Goal: Task Accomplishment & Management: Use online tool/utility

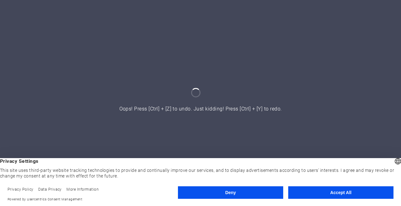
click at [324, 196] on button "Accept All" at bounding box center [340, 192] width 105 height 13
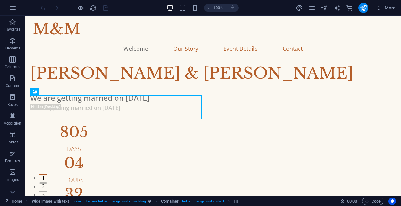
scroll to position [1, 0]
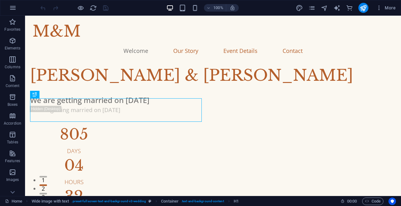
click at [32, 94] on div "H1" at bounding box center [34, 95] width 9 height 8
click at [35, 96] on icon at bounding box center [35, 95] width 4 height 8
click at [212, 43] on nav "Welcome Our Story Event Details Contact" at bounding box center [213, 51] width 361 height 16
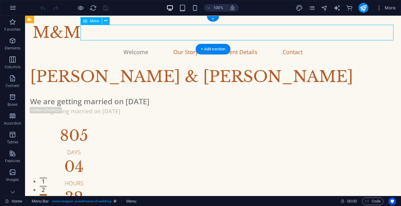
scroll to position [1, 0]
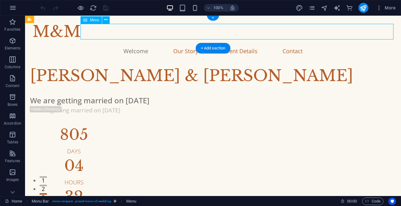
click at [89, 21] on div "Menu" at bounding box center [91, 20] width 21 height 8
click at [93, 17] on div "Menu" at bounding box center [91, 20] width 21 height 8
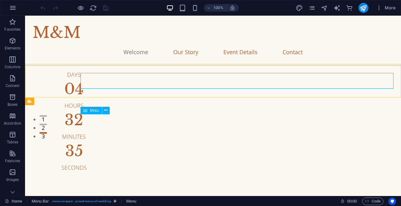
scroll to position [0, 0]
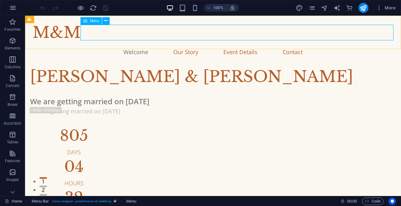
click at [9, 46] on p "Elements" at bounding box center [13, 48] width 16 height 5
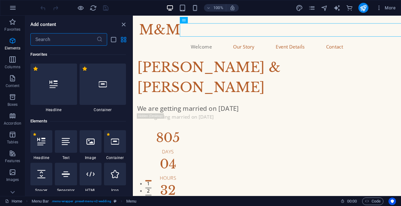
click at [11, 47] on p "Elements" at bounding box center [13, 48] width 16 height 5
click at [13, 62] on icon "button" at bounding box center [13, 60] width 8 height 8
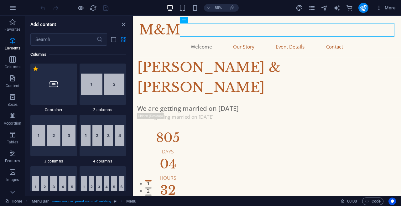
click at [10, 83] on span "Content" at bounding box center [12, 82] width 25 height 15
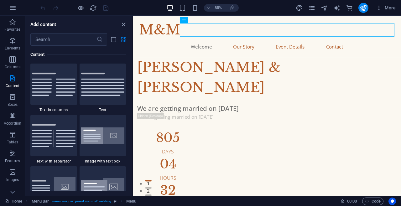
click at [9, 100] on icon "button" at bounding box center [13, 97] width 8 height 8
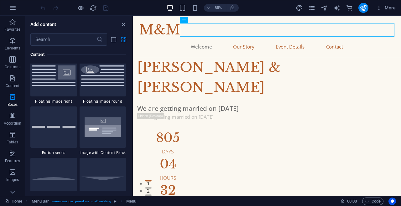
scroll to position [1729, 0]
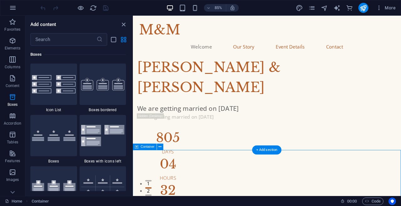
click at [126, 26] on icon "close panel" at bounding box center [123, 24] width 7 height 7
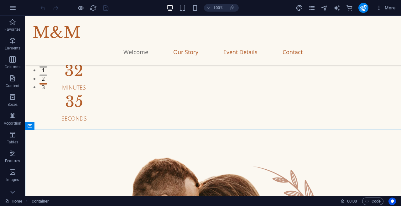
scroll to position [110, 0]
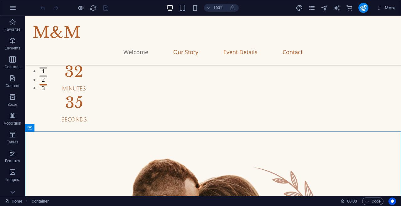
click at [210, 44] on nav "Welcome Our Story Event Details Contact" at bounding box center [213, 52] width 361 height 16
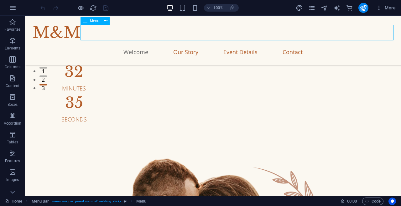
click at [209, 44] on nav "Welcome Our Story Event Details Contact" at bounding box center [213, 52] width 361 height 16
click at [109, 22] on button at bounding box center [106, 21] width 8 height 8
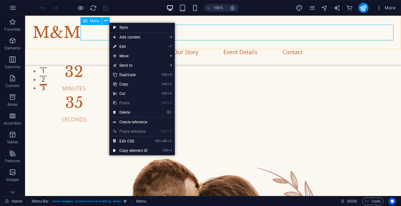
click at [129, 27] on link "Style" at bounding box center [142, 27] width 66 height 9
select select "header"
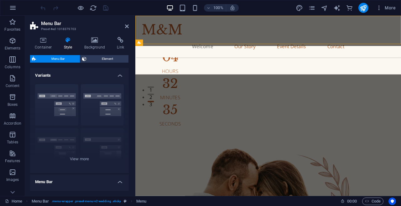
click at [41, 40] on icon at bounding box center [43, 40] width 27 height 6
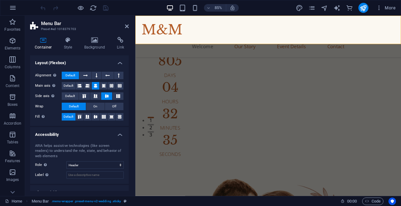
scroll to position [94, 0]
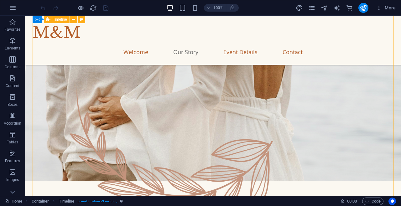
scroll to position [382, 0]
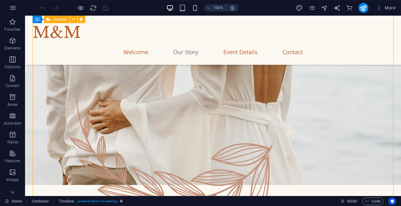
click at [15, 6] on icon "button" at bounding box center [13, 8] width 8 height 8
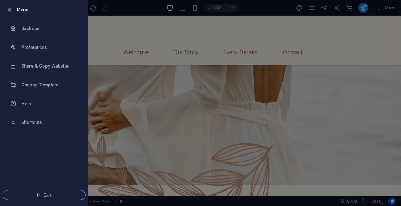
click at [43, 86] on h6 "Change Template" at bounding box center [50, 85] width 58 height 8
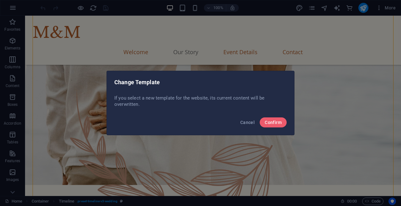
click at [267, 121] on span "Confirm" at bounding box center [273, 122] width 17 height 5
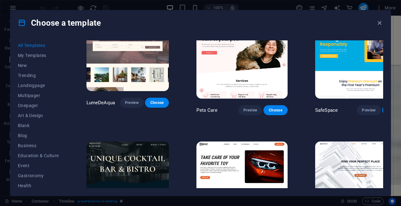
scroll to position [1294, 0]
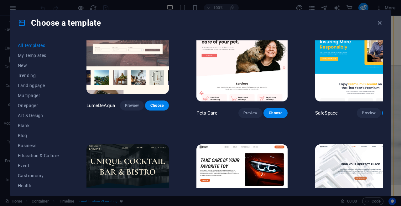
click at [137, 144] on img at bounding box center [128, 182] width 83 height 76
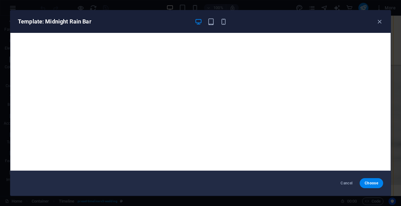
click at [382, 21] on icon "button" at bounding box center [379, 21] width 7 height 7
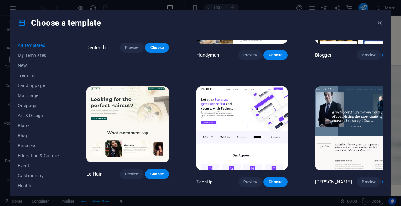
scroll to position [2112, 0]
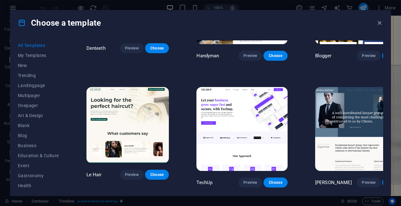
click at [380, 26] on icon "button" at bounding box center [379, 22] width 7 height 7
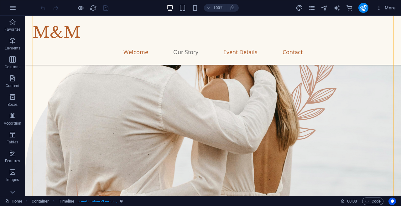
scroll to position [291, 0]
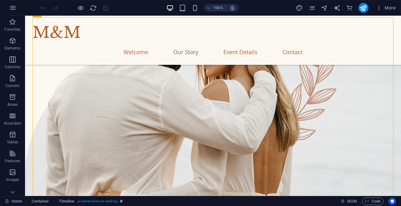
click at [55, 33] on div "M&M" at bounding box center [213, 33] width 361 height 24
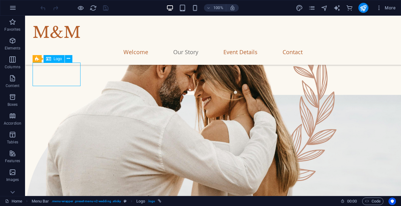
scroll to position [249, 0]
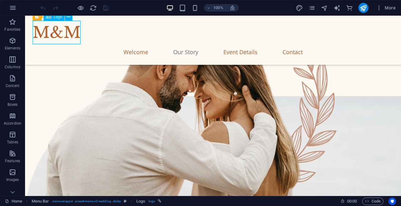
click at [72, 20] on div "Menu Bar Logo" at bounding box center [55, 17] width 44 height 8
click at [69, 17] on icon at bounding box center [68, 17] width 3 height 7
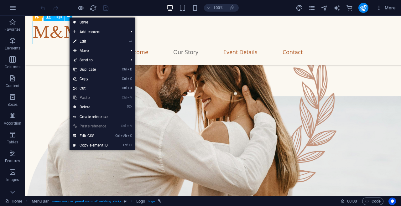
click at [92, 24] on link "Style" at bounding box center [103, 22] width 66 height 9
select select "header"
select select "rem"
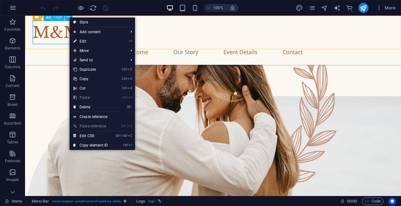
select select "rem"
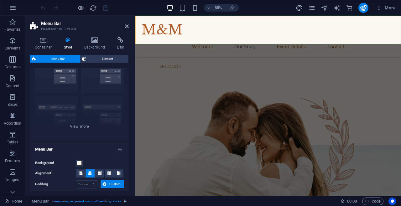
scroll to position [0, 0]
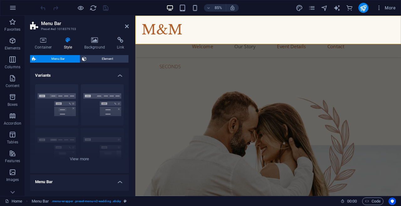
click at [37, 44] on h4 "Container" at bounding box center [44, 43] width 29 height 13
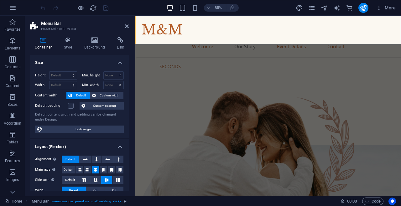
click at [126, 27] on icon at bounding box center [127, 26] width 4 height 5
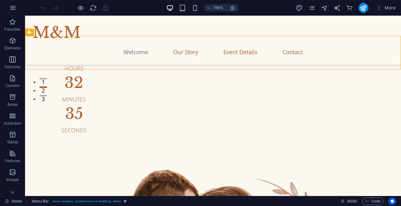
scroll to position [98, 0]
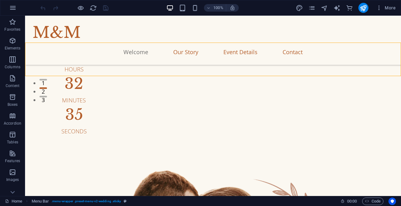
click at [391, 9] on span "More" at bounding box center [386, 8] width 20 height 6
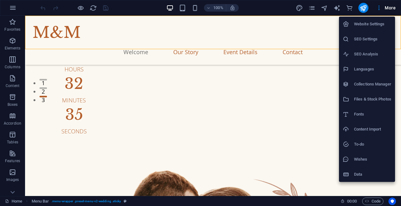
click at [314, 150] on div at bounding box center [200, 103] width 401 height 206
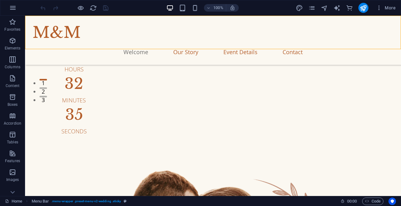
click at [390, 6] on span "More" at bounding box center [386, 8] width 20 height 6
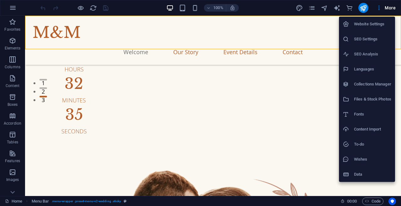
click at [384, 22] on h6 "Website Settings" at bounding box center [372, 24] width 37 height 8
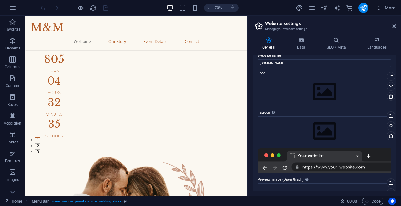
scroll to position [6, 0]
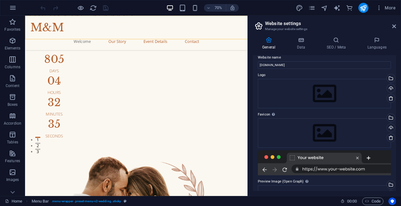
click at [394, 24] on icon at bounding box center [394, 26] width 4 height 5
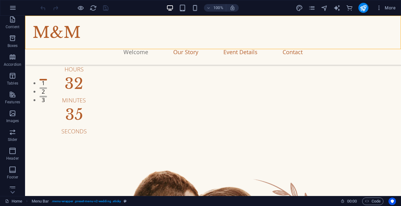
scroll to position [120, 0]
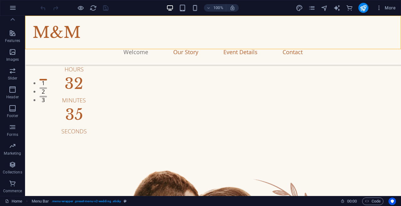
click at [18, 93] on span "Header" at bounding box center [12, 93] width 25 height 15
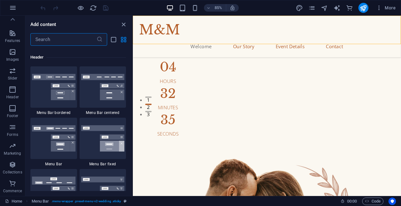
scroll to position [3774, 0]
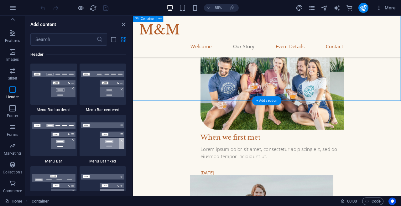
scroll to position [614, 0]
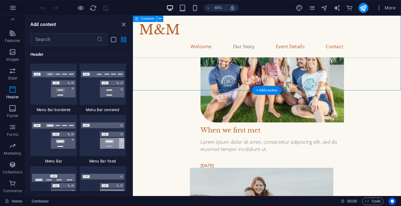
click at [125, 23] on icon "close panel" at bounding box center [123, 24] width 7 height 7
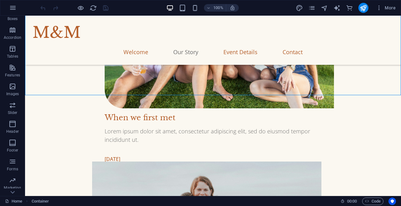
scroll to position [120, 0]
click at [17, 186] on span "Commerce" at bounding box center [12, 187] width 25 height 15
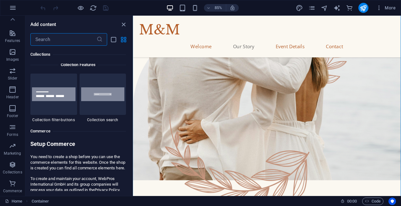
scroll to position [6040, 0]
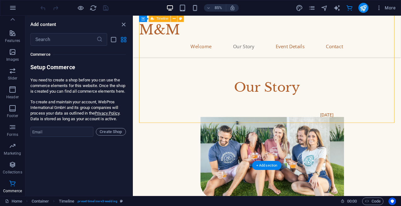
scroll to position [513, 0]
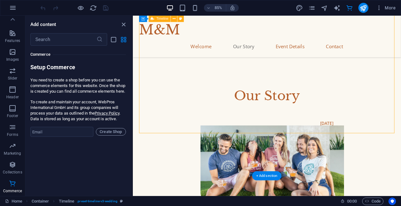
click at [209, 11] on span "85%" at bounding box center [215, 8] width 17 height 8
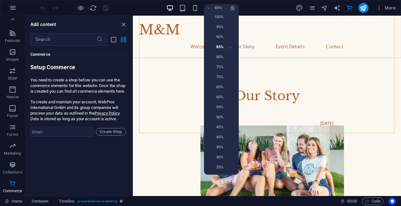
click at [223, 108] on h6 "55%" at bounding box center [216, 107] width 16 height 8
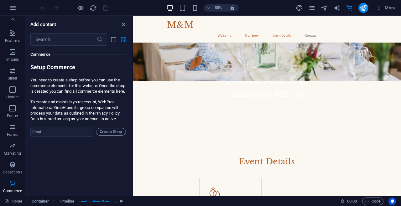
scroll to position [1802, 0]
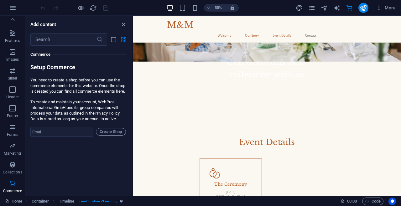
click at [125, 27] on icon "close panel" at bounding box center [123, 24] width 7 height 7
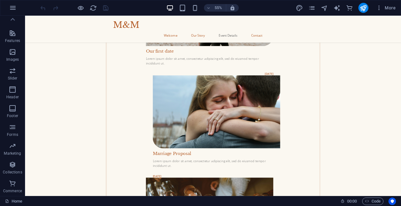
scroll to position [1516, 0]
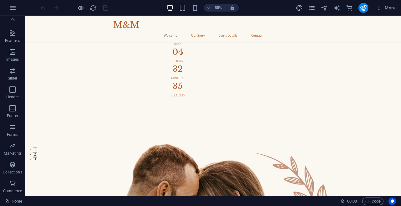
scroll to position [0, 0]
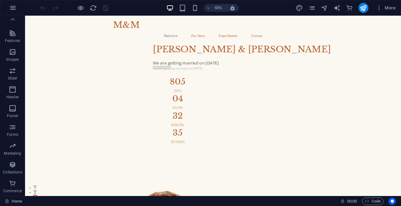
click at [312, 44] on nav "Welcome Our Story Event Details Contact" at bounding box center [367, 52] width 364 height 16
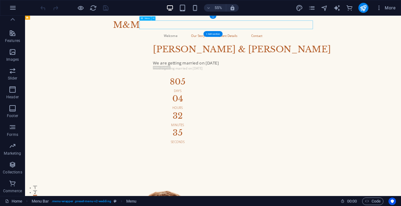
click at [142, 19] on icon at bounding box center [142, 18] width 3 height 4
click at [147, 18] on span "Menu" at bounding box center [147, 19] width 5 height 2
click at [146, 18] on span "Menu" at bounding box center [147, 19] width 5 height 2
click at [153, 18] on icon at bounding box center [154, 19] width 2 height 4
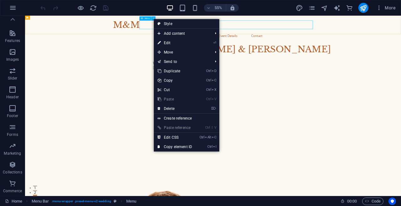
click at [190, 137] on link "Ctrl Alt C Edit CSS" at bounding box center [175, 137] width 42 height 9
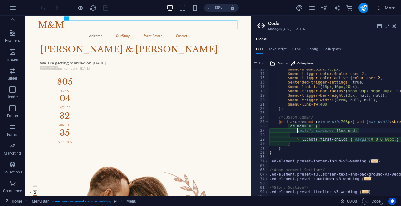
type textarea "justify-content: flex-end;"
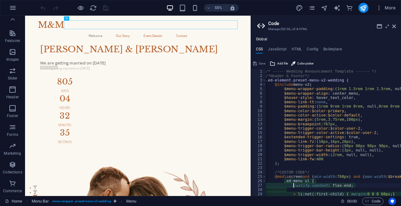
click at [394, 28] on icon at bounding box center [394, 26] width 4 height 5
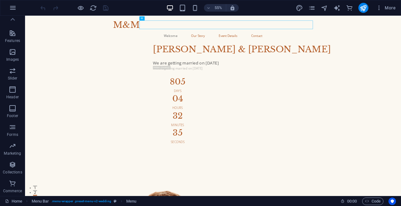
click at [236, 44] on nav "Welcome Our Story Event Details Contact" at bounding box center [367, 52] width 364 height 16
click at [154, 19] on icon at bounding box center [154, 19] width 2 height 4
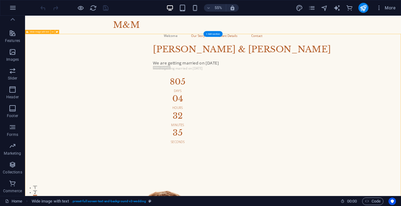
click at [317, 44] on nav "Welcome Our Story Event Details Contact" at bounding box center [367, 52] width 364 height 16
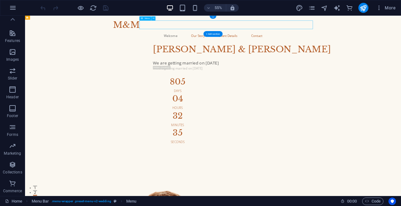
click at [153, 18] on icon at bounding box center [154, 19] width 2 height 4
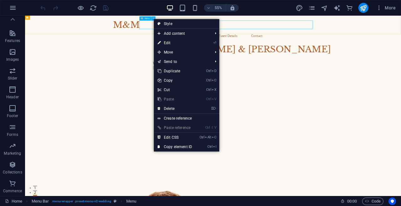
click at [188, 136] on link "Ctrl Alt C Edit CSS" at bounding box center [175, 137] width 42 height 9
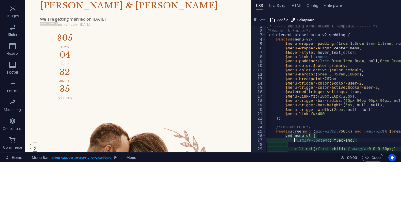
scroll to position [0, 0]
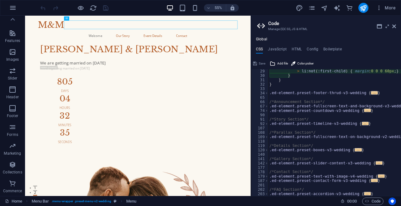
click at [394, 25] on icon at bounding box center [394, 26] width 4 height 5
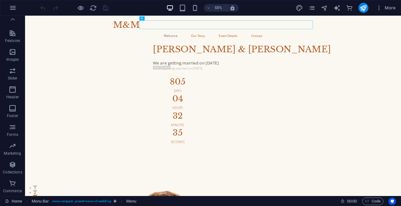
click at [140, 19] on div "Menu" at bounding box center [141, 18] width 5 height 4
click at [203, 40] on div "M&M" at bounding box center [367, 33] width 364 height 24
click at [127, 18] on icon at bounding box center [127, 18] width 2 height 4
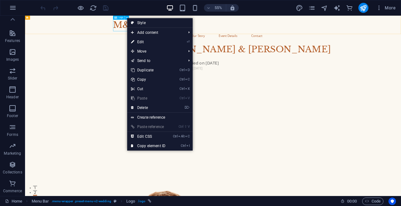
click at [165, 134] on link "Ctrl Alt C Edit CSS" at bounding box center [148, 136] width 42 height 9
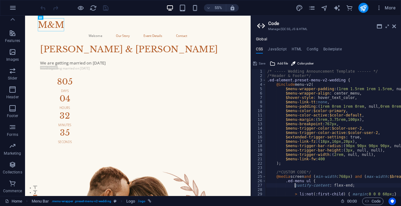
click at [394, 26] on icon at bounding box center [394, 26] width 4 height 5
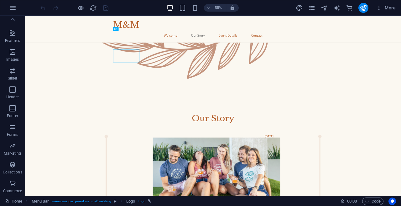
scroll to position [803, 0]
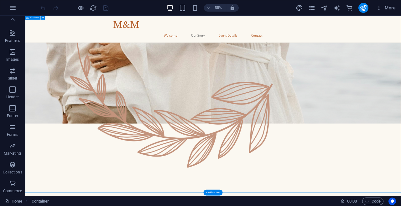
scroll to position [648, 0]
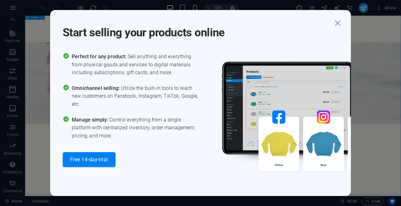
click at [338, 24] on icon "button" at bounding box center [337, 23] width 11 height 11
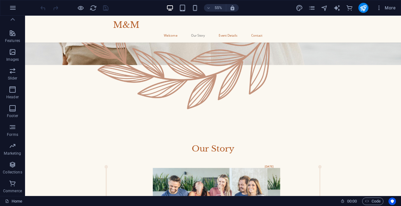
scroll to position [745, 0]
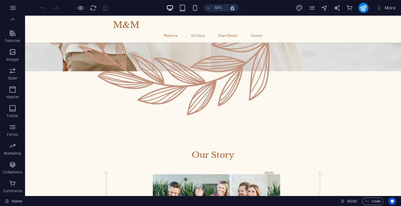
click at [18, 8] on button "button" at bounding box center [12, 7] width 15 height 15
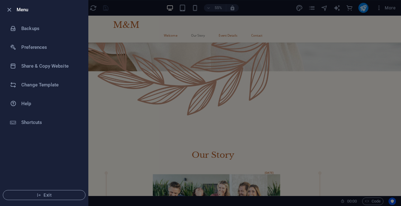
click at [33, 83] on h6 "Change Template" at bounding box center [50, 85] width 58 height 8
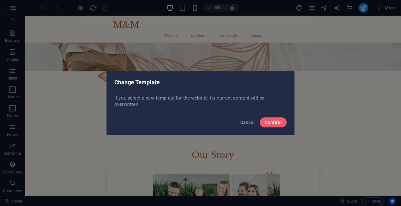
click at [271, 125] on button "Confirm" at bounding box center [273, 123] width 27 height 10
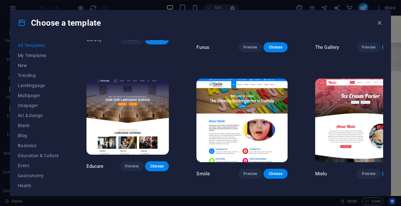
scroll to position [4277, 0]
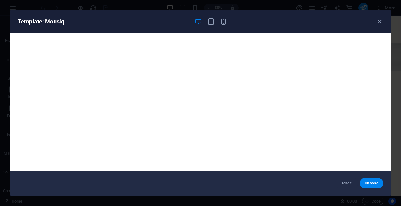
click at [380, 22] on icon "button" at bounding box center [379, 21] width 7 height 7
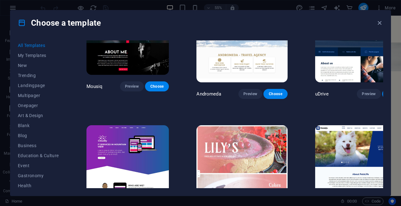
scroll to position [4606, 0]
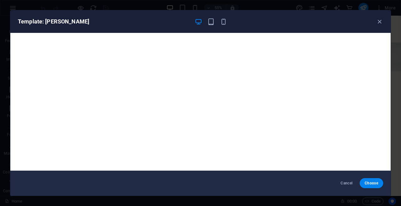
click at [380, 24] on icon "button" at bounding box center [379, 21] width 7 height 7
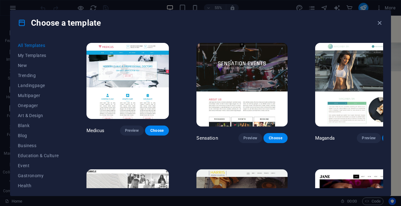
scroll to position [5961, 0]
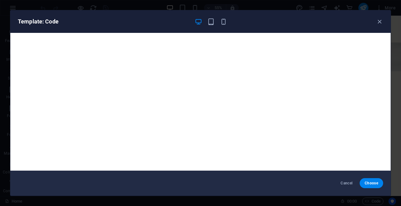
scroll to position [2, 0]
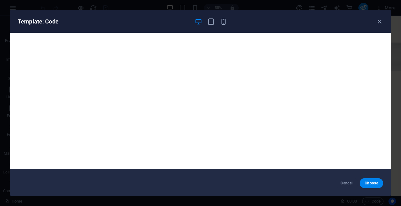
click at [378, 22] on icon "button" at bounding box center [379, 21] width 7 height 7
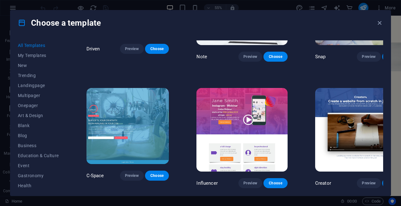
scroll to position [6864, 0]
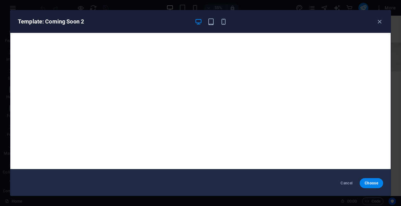
scroll to position [0, 0]
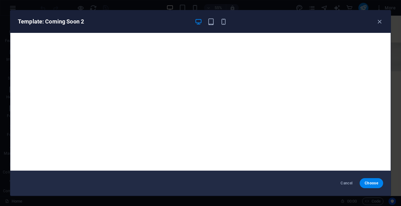
click at [376, 19] on icon "button" at bounding box center [379, 21] width 7 height 7
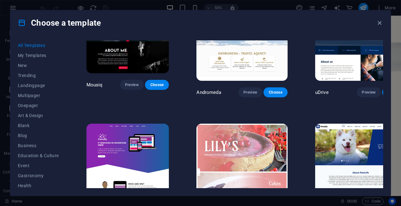
scroll to position [4613, 0]
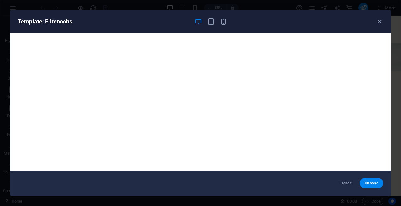
click at [377, 24] on icon "button" at bounding box center [379, 21] width 7 height 7
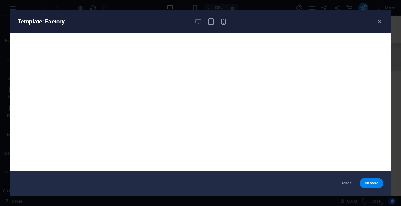
click at [379, 24] on icon "button" at bounding box center [379, 21] width 7 height 7
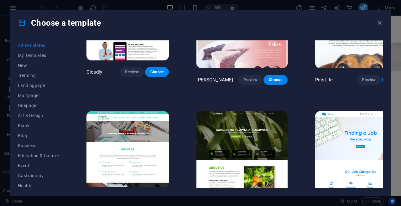
scroll to position [4749, 0]
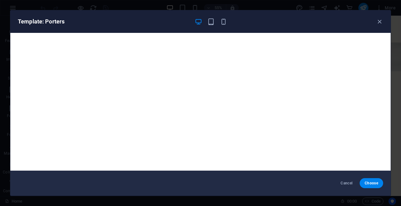
click at [379, 18] on icon "button" at bounding box center [379, 21] width 7 height 7
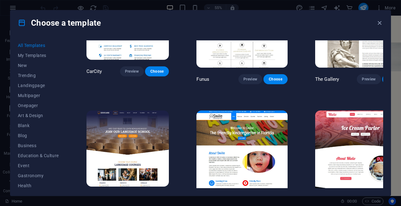
scroll to position [4241, 0]
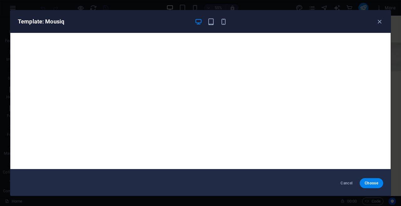
scroll to position [0, 0]
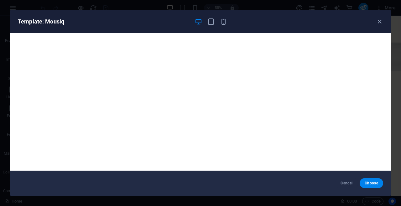
click at [381, 21] on icon "button" at bounding box center [379, 21] width 7 height 7
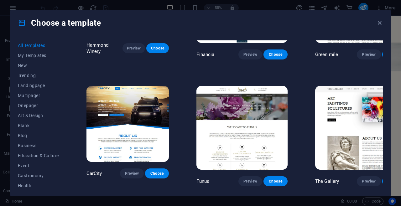
scroll to position [4138, 0]
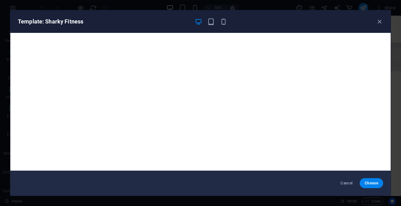
click at [382, 21] on icon "button" at bounding box center [379, 21] width 7 height 7
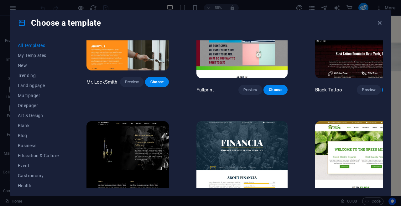
scroll to position [3984, 0]
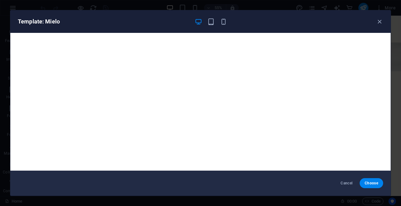
click at [379, 23] on icon "button" at bounding box center [379, 21] width 7 height 7
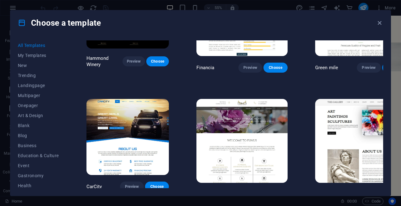
scroll to position [4132, 0]
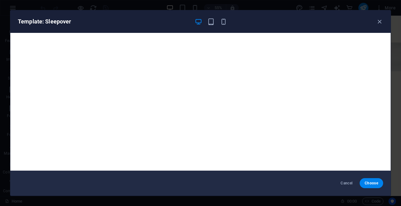
click at [382, 19] on icon "button" at bounding box center [379, 21] width 7 height 7
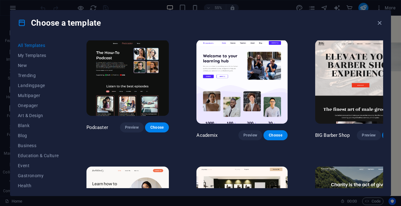
scroll to position [0, 0]
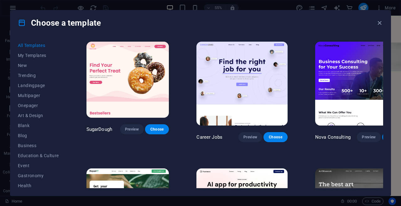
click at [152, 83] on img at bounding box center [128, 80] width 83 height 76
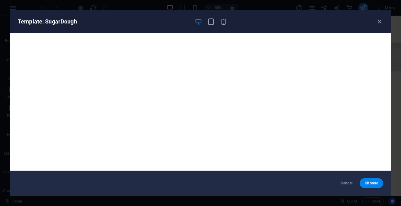
click at [377, 19] on icon "button" at bounding box center [379, 21] width 7 height 7
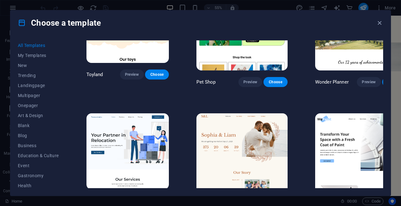
scroll to position [435, 0]
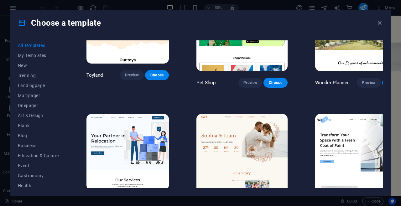
click at [249, 114] on img at bounding box center [242, 156] width 91 height 84
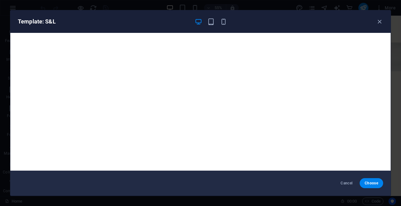
click at [379, 19] on icon "button" at bounding box center [379, 21] width 7 height 7
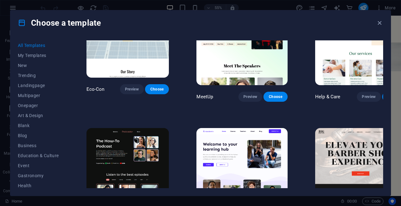
scroll to position [674, 0]
click at [254, 128] on img at bounding box center [242, 170] width 91 height 84
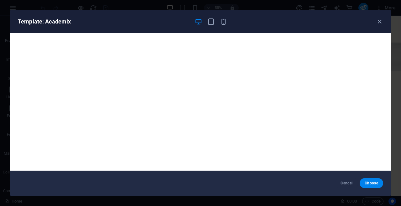
click at [379, 22] on icon "button" at bounding box center [379, 21] width 7 height 7
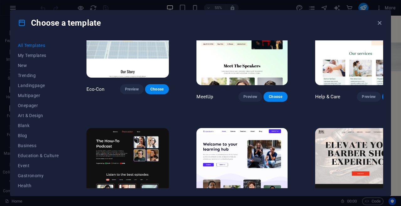
click at [356, 128] on img at bounding box center [360, 170] width 91 height 84
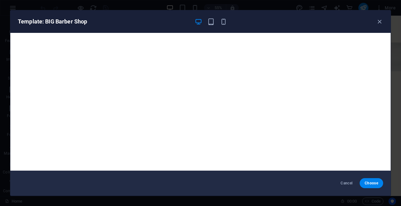
click at [382, 24] on icon "button" at bounding box center [379, 21] width 7 height 7
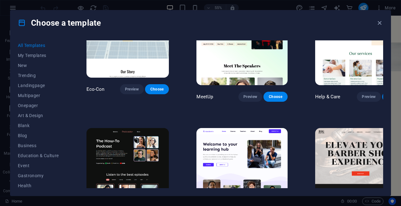
click at [108, 131] on img at bounding box center [128, 166] width 83 height 76
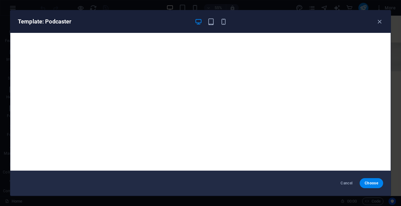
click at [378, 23] on icon "button" at bounding box center [379, 21] width 7 height 7
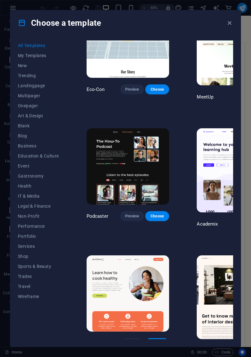
scroll to position [591, 0]
